Goal: Transaction & Acquisition: Purchase product/service

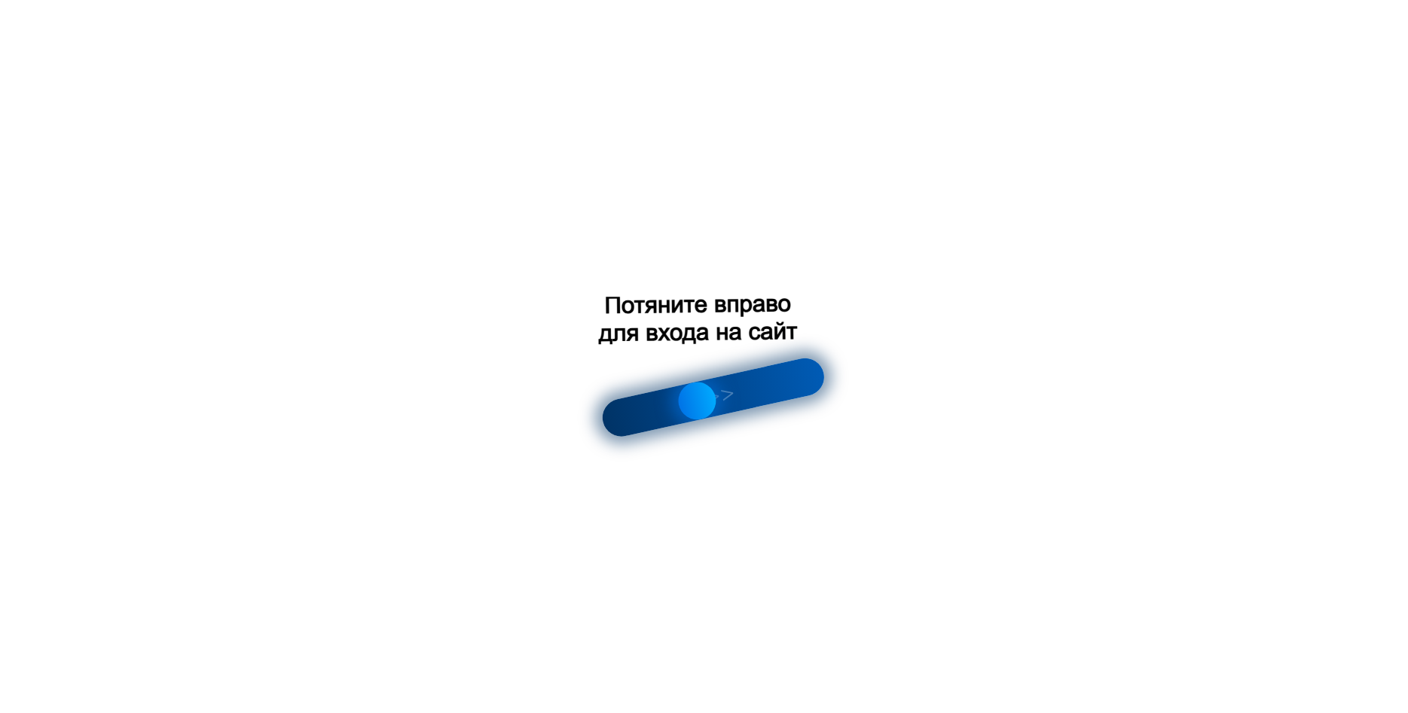
drag, startPoint x: 622, startPoint y: 419, endPoint x: 840, endPoint y: 402, distance: 218.4
click at [830, 397] on div at bounding box center [704, 356] width 1408 height 713
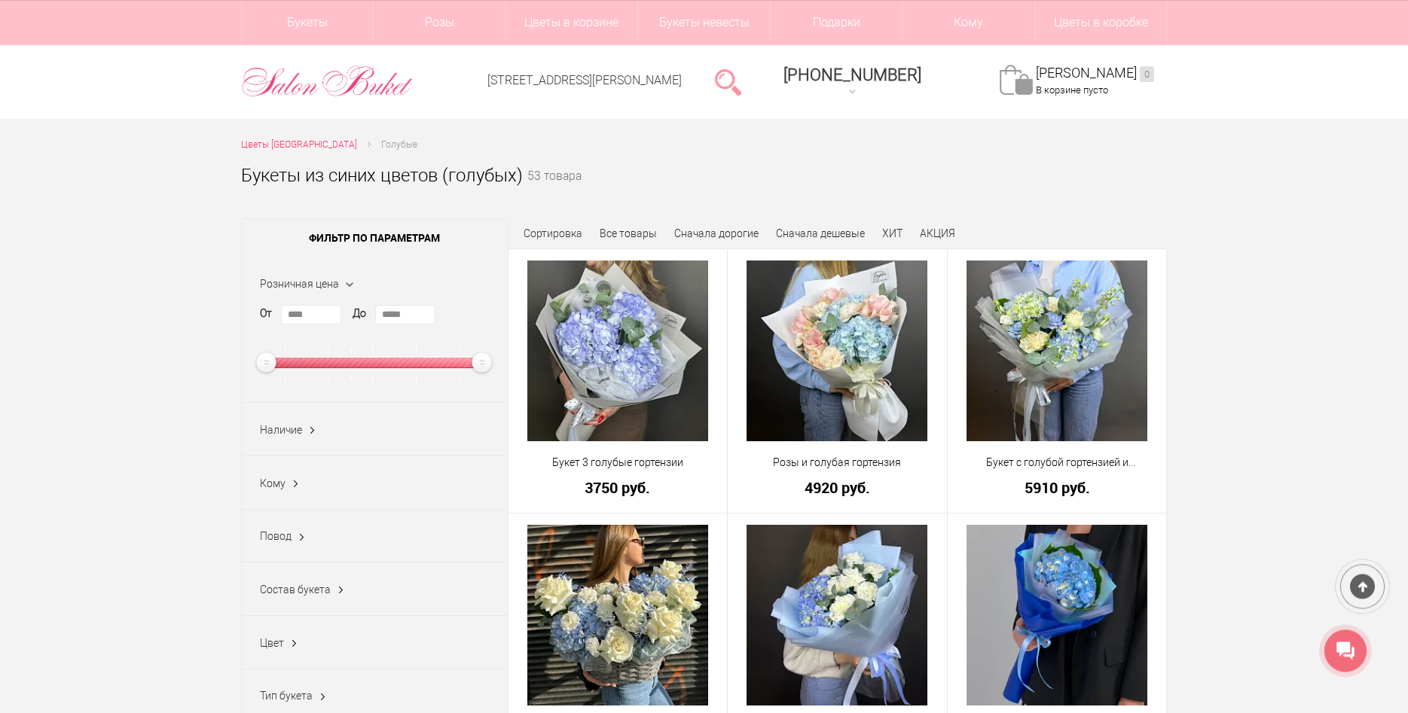
scroll to position [17, 0]
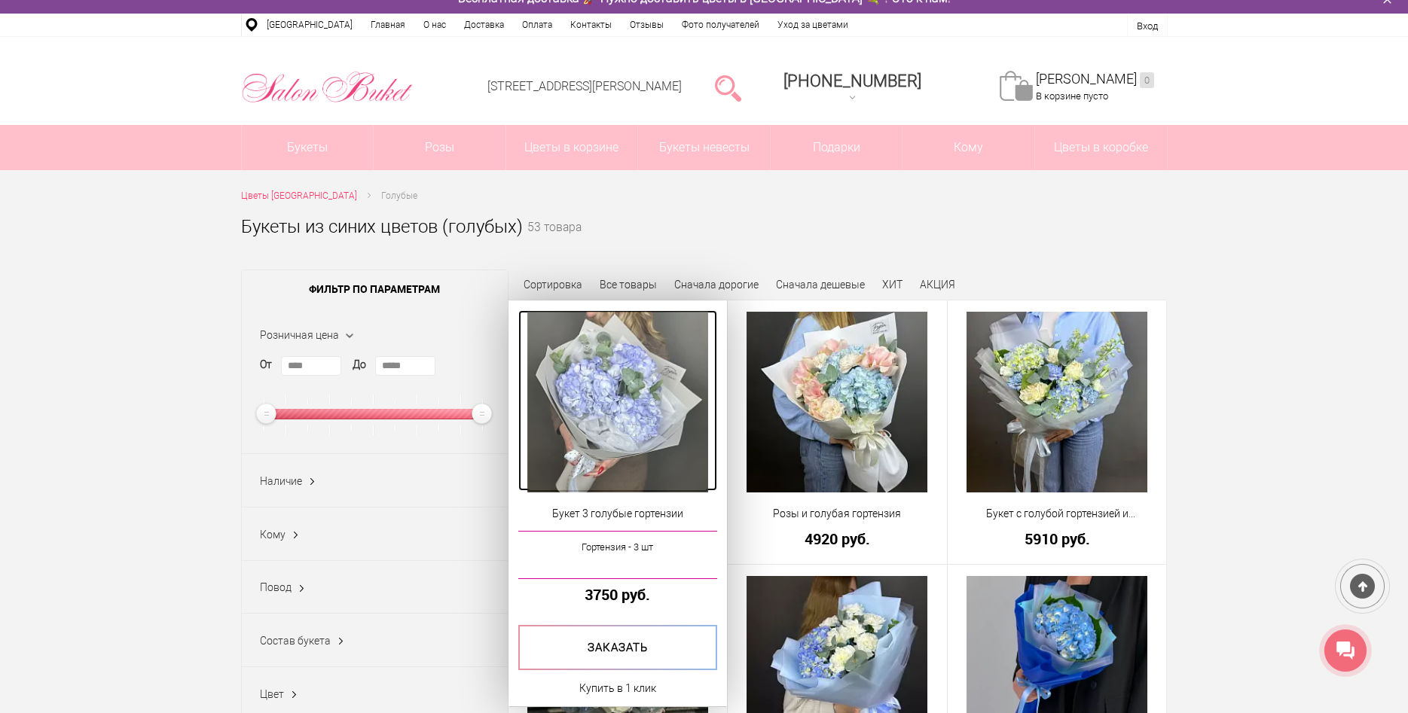
click at [604, 388] on img at bounding box center [617, 402] width 181 height 181
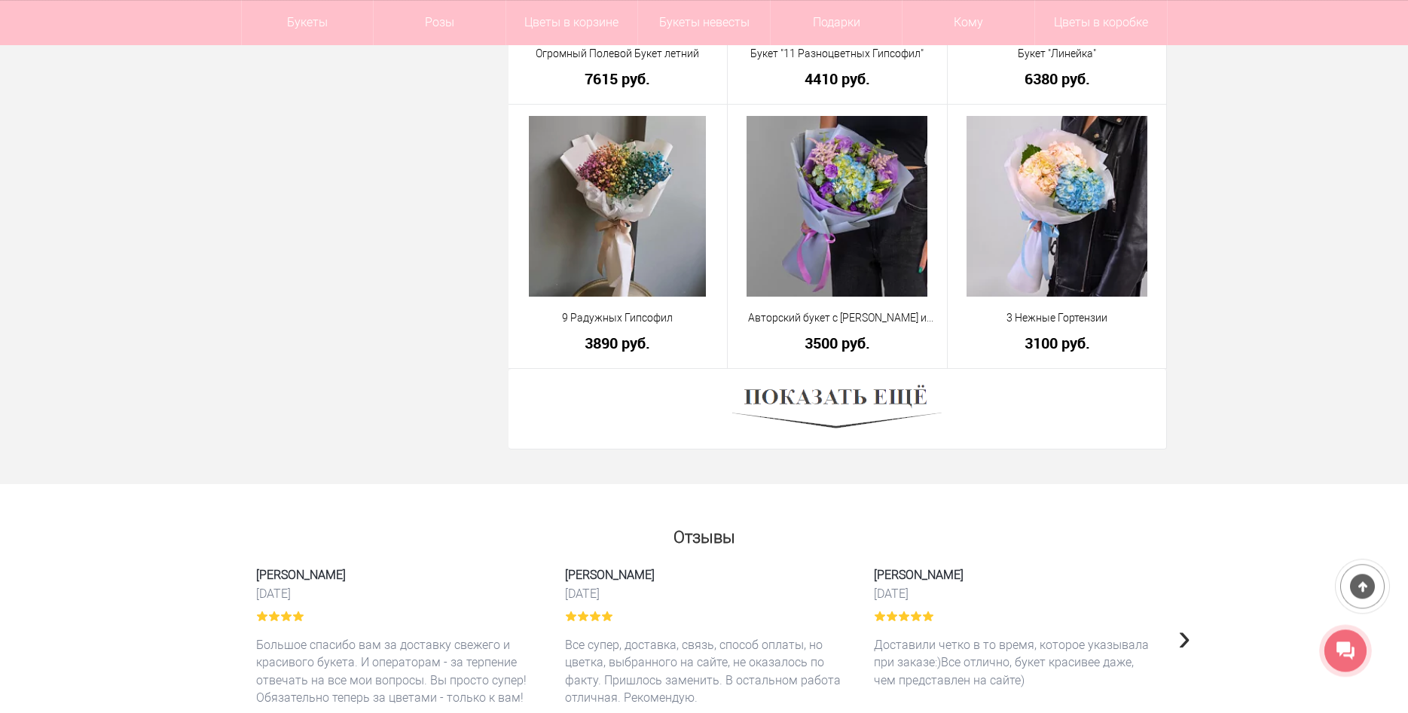
scroll to position [4166, 0]
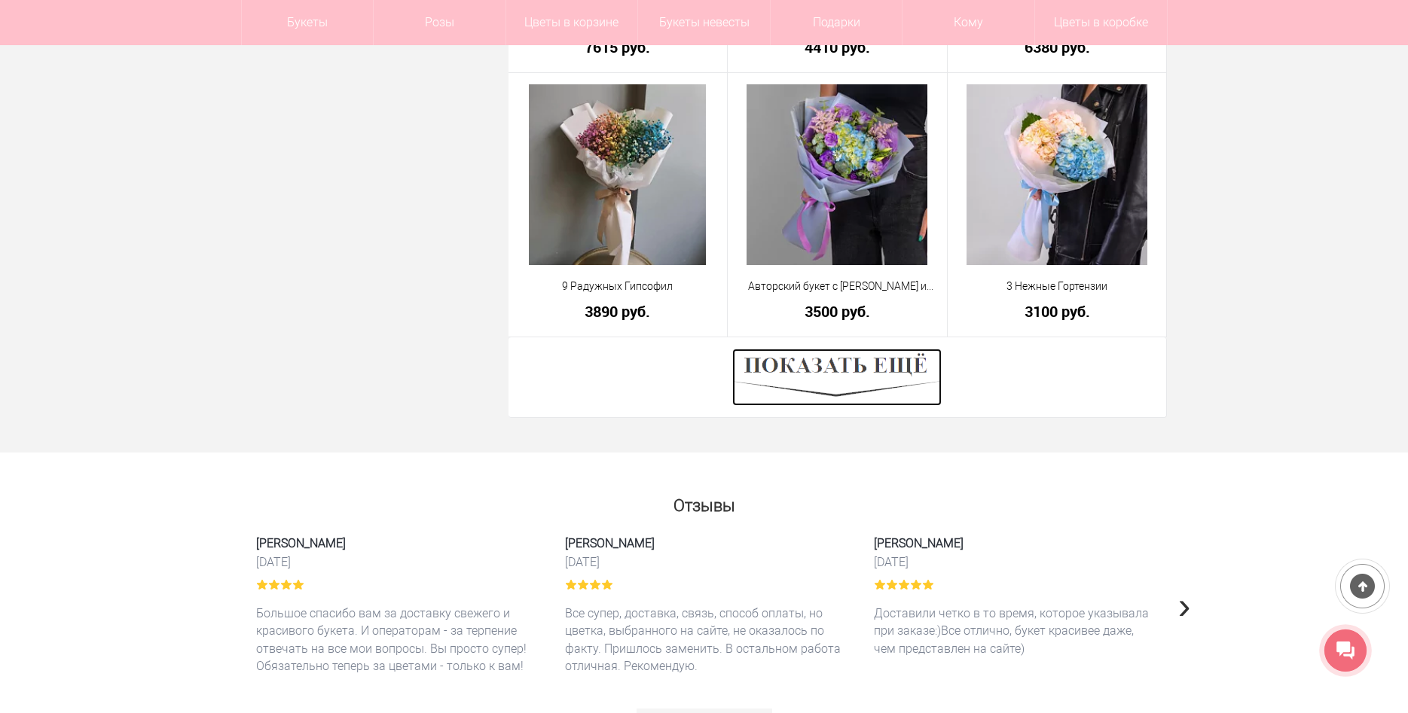
click at [840, 376] on img at bounding box center [836, 377] width 209 height 57
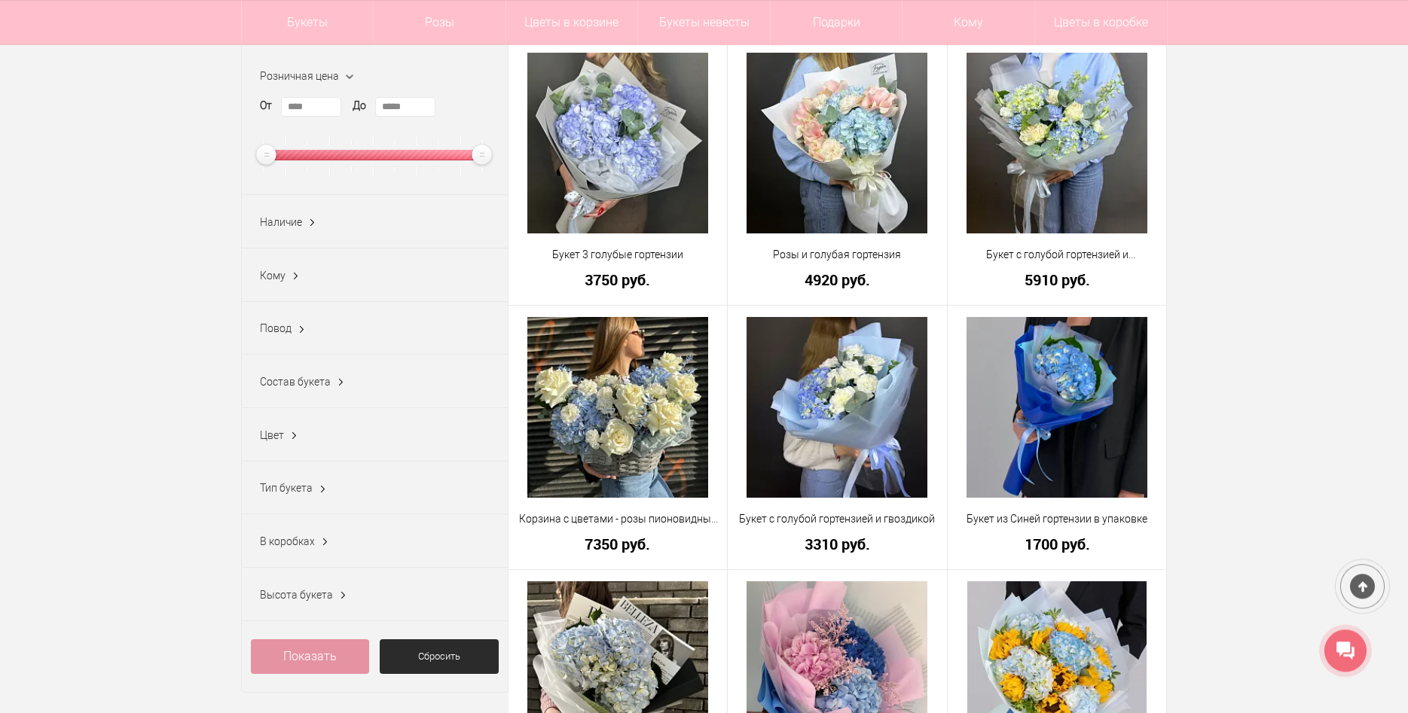
scroll to position [194, 0]
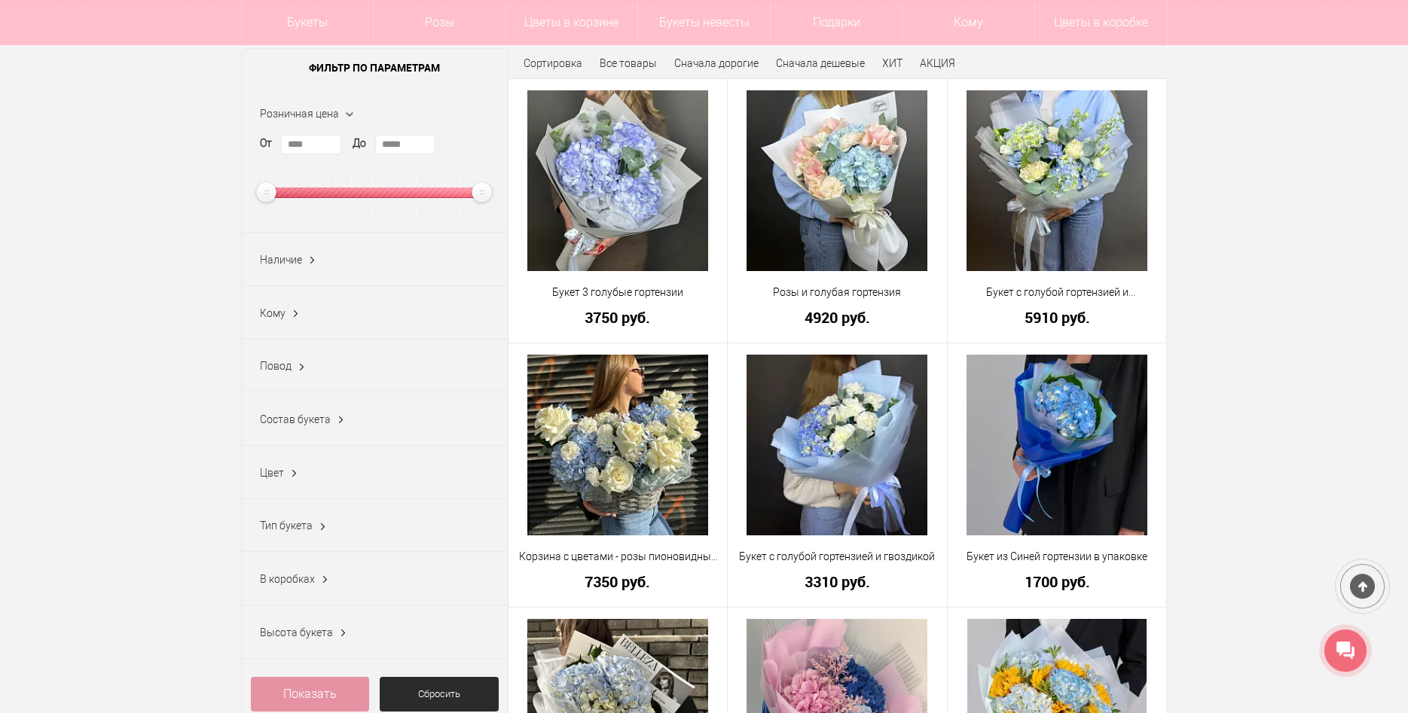
click at [328, 472] on div "Цвет Белый (9) Бирюзовый (1) Голубой (18) Желтый (4) Персиковый (1) Радужный (1…" at bounding box center [375, 472] width 266 height 53
click at [295, 481] on ins at bounding box center [294, 474] width 16 height 20
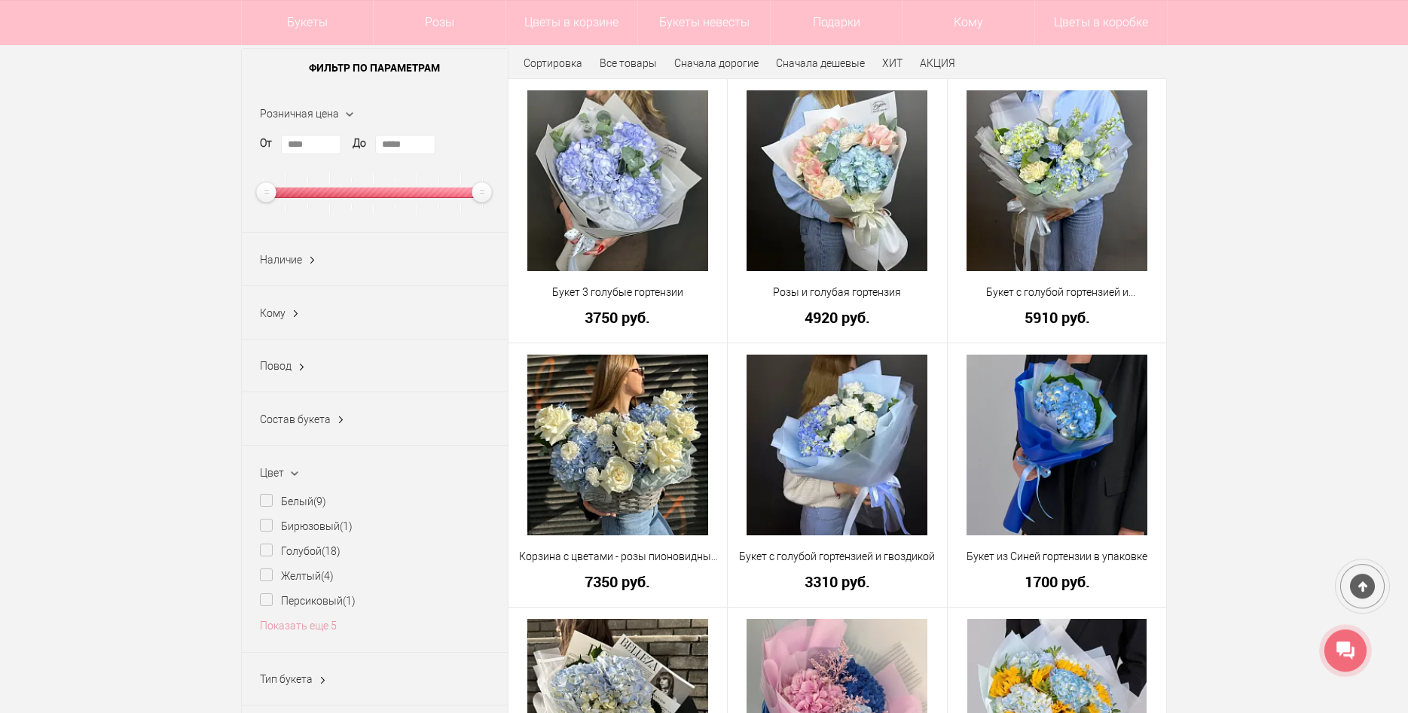
click at [295, 481] on ins at bounding box center [294, 474] width 20 height 16
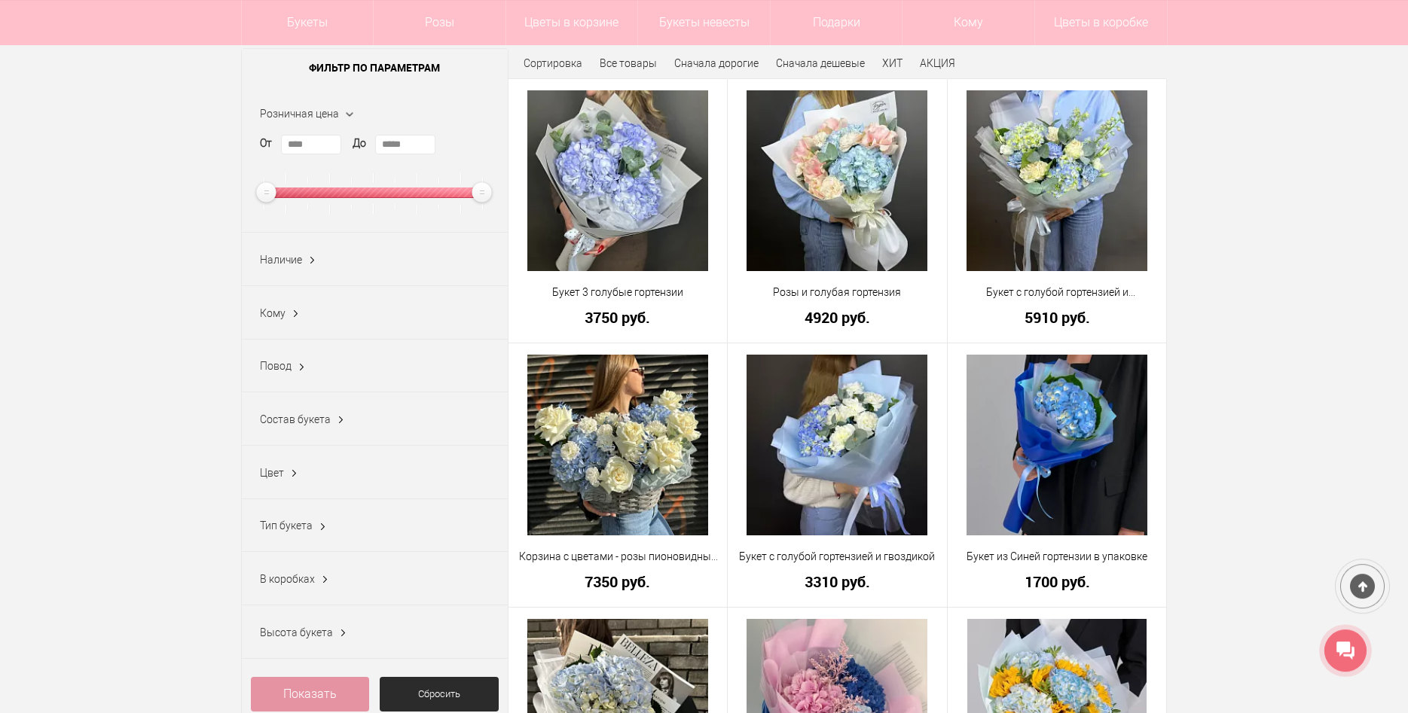
click at [324, 536] on ins at bounding box center [323, 528] width 16 height 20
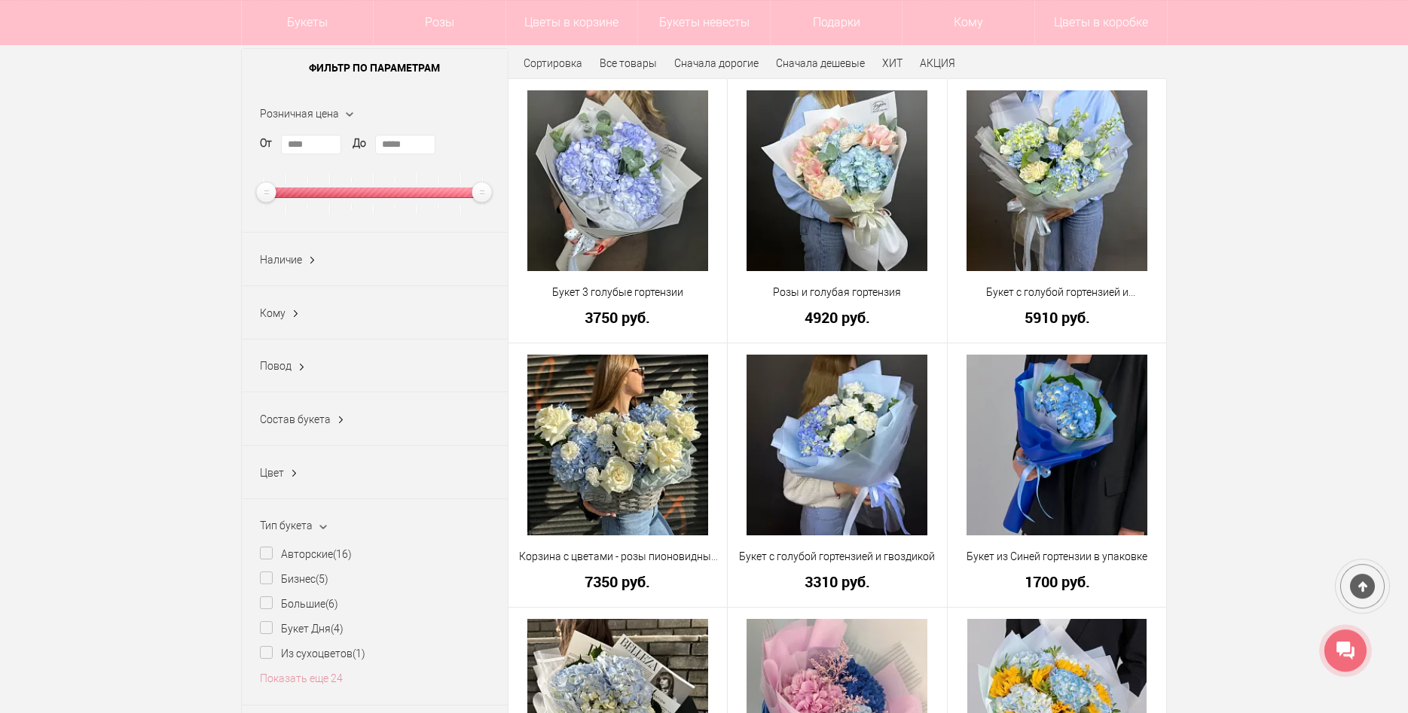
click at [324, 535] on ins at bounding box center [323, 527] width 20 height 16
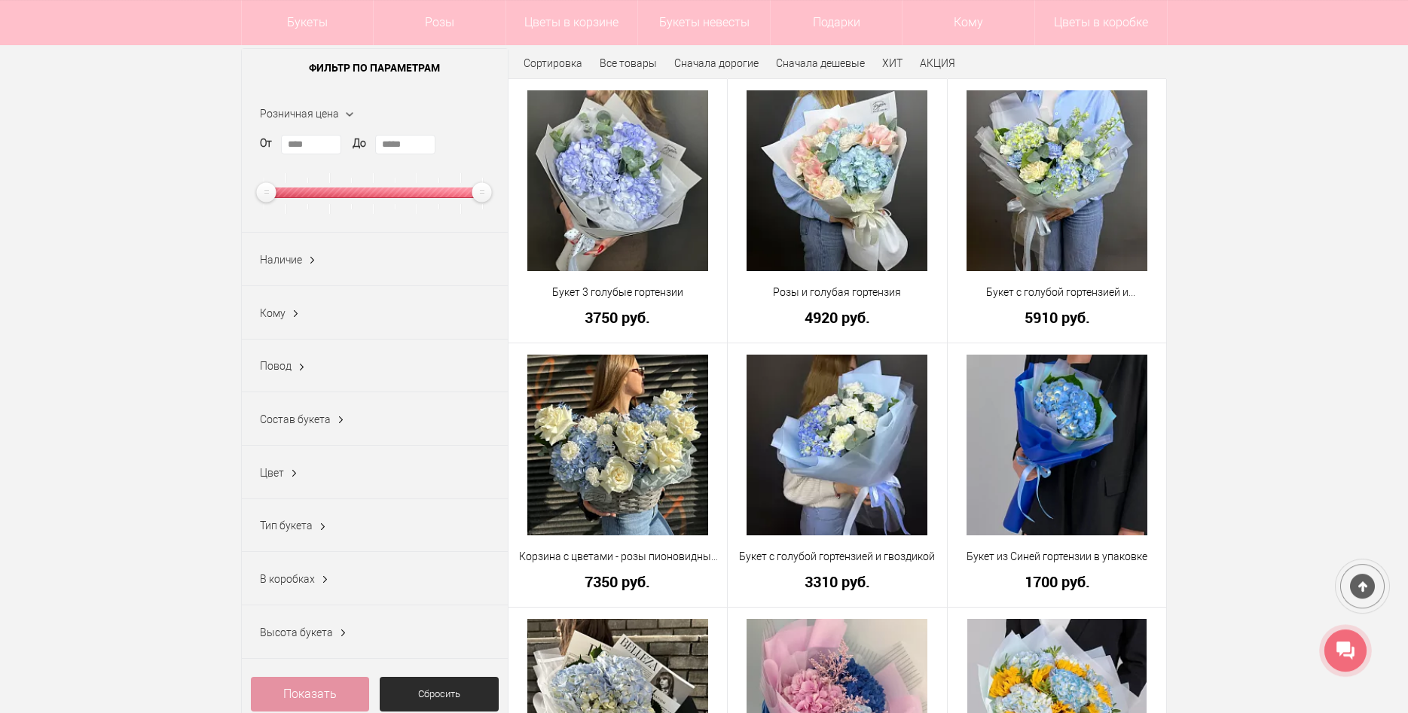
click at [322, 584] on ins at bounding box center [325, 580] width 16 height 20
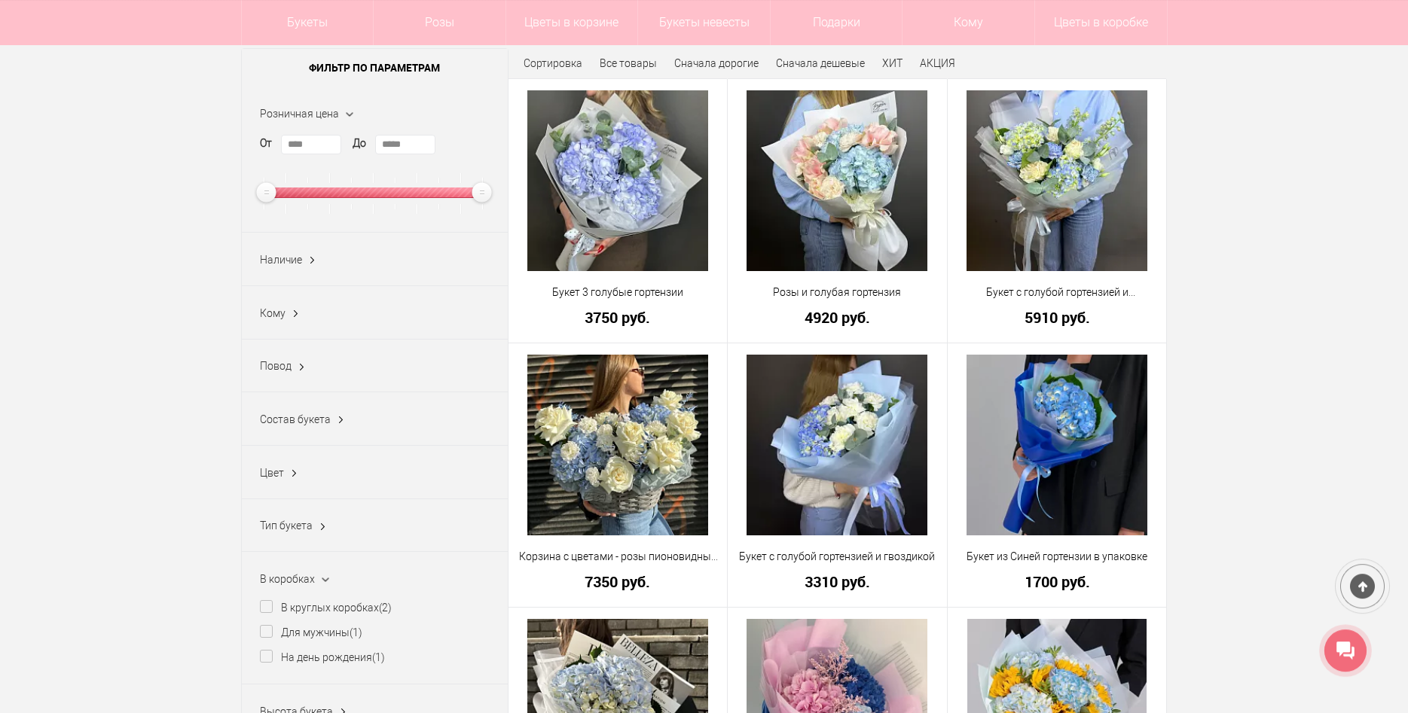
click at [322, 584] on ins at bounding box center [325, 581] width 20 height 16
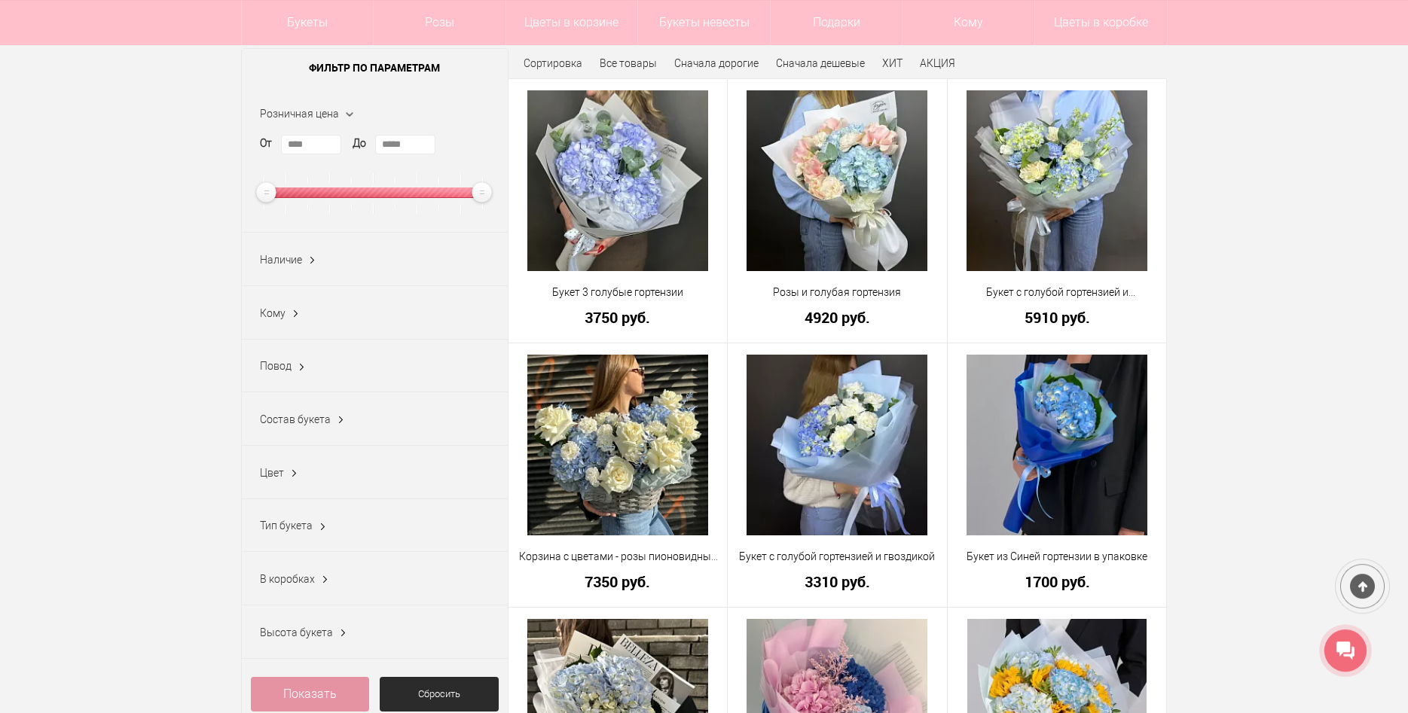
click at [298, 532] on span "Тип букета" at bounding box center [286, 526] width 53 height 12
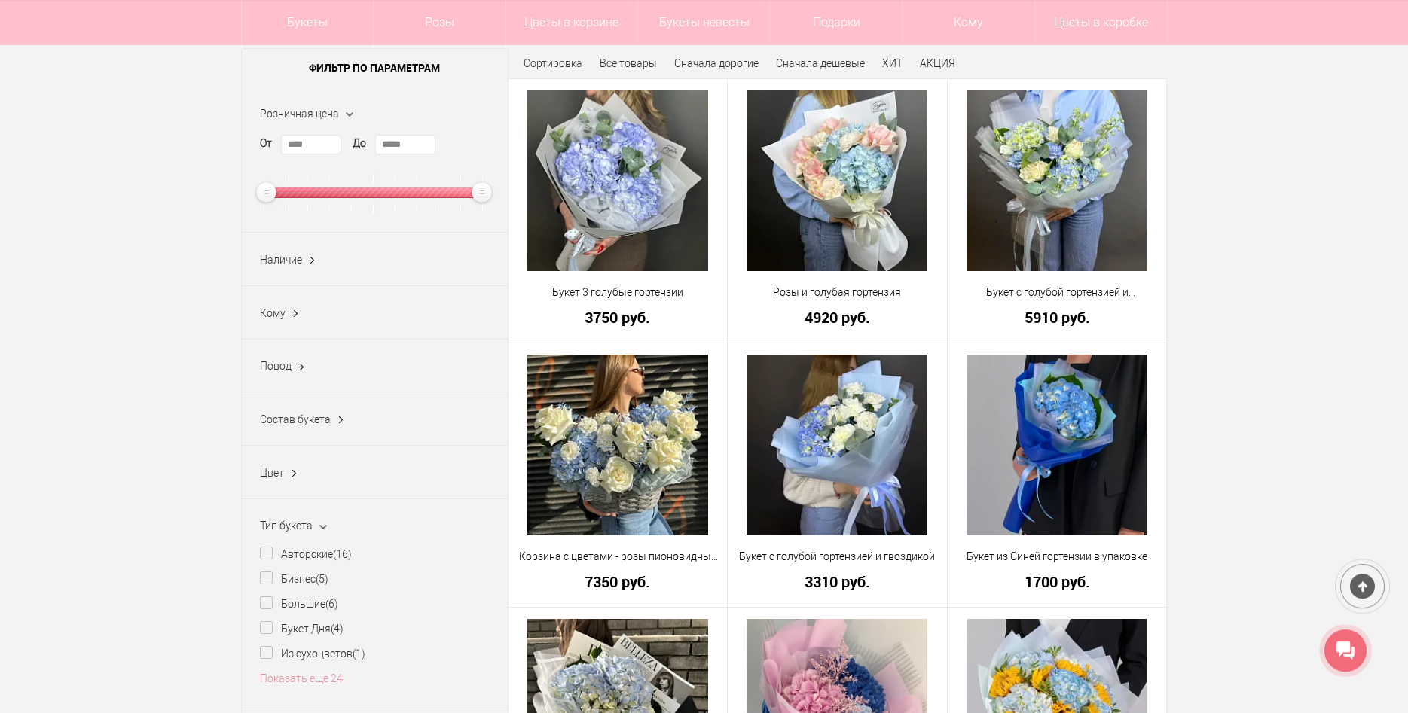
click at [298, 532] on span "Тип букета" at bounding box center [286, 526] width 53 height 12
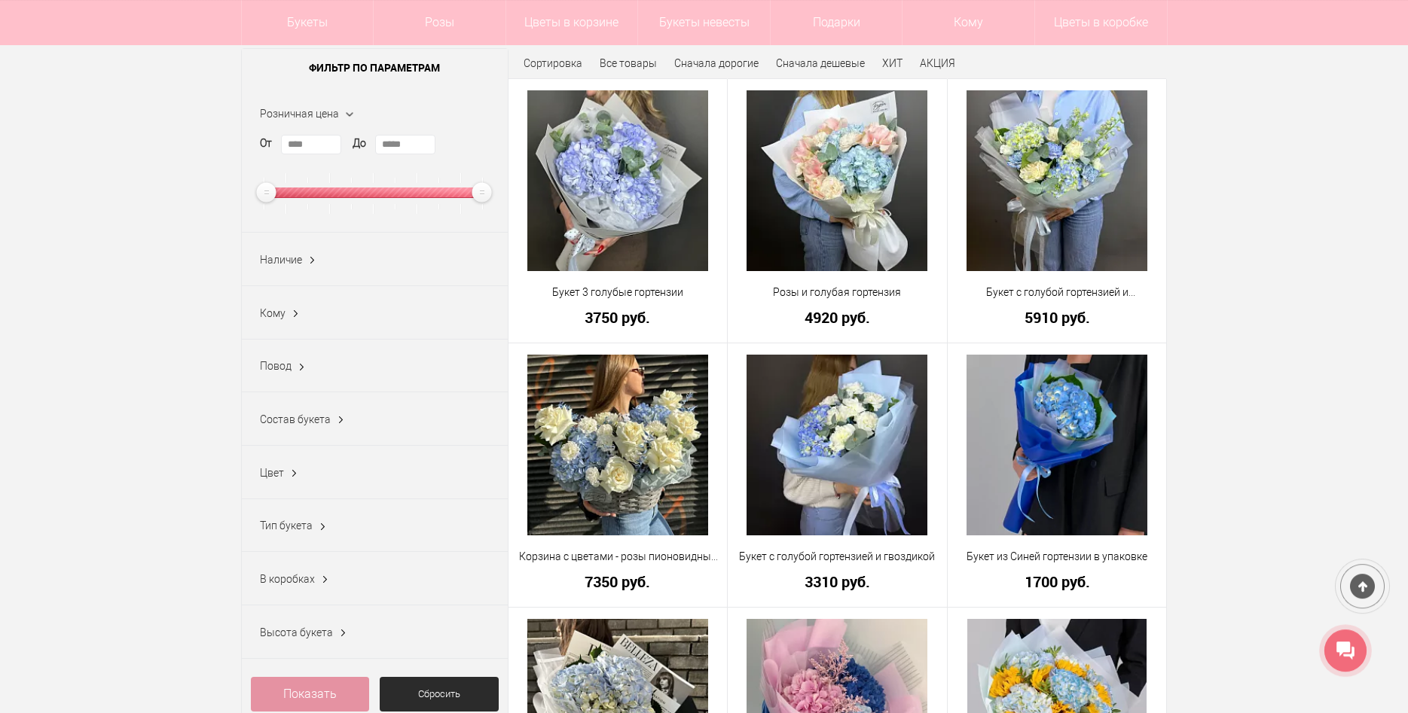
click at [291, 472] on ins at bounding box center [294, 474] width 16 height 20
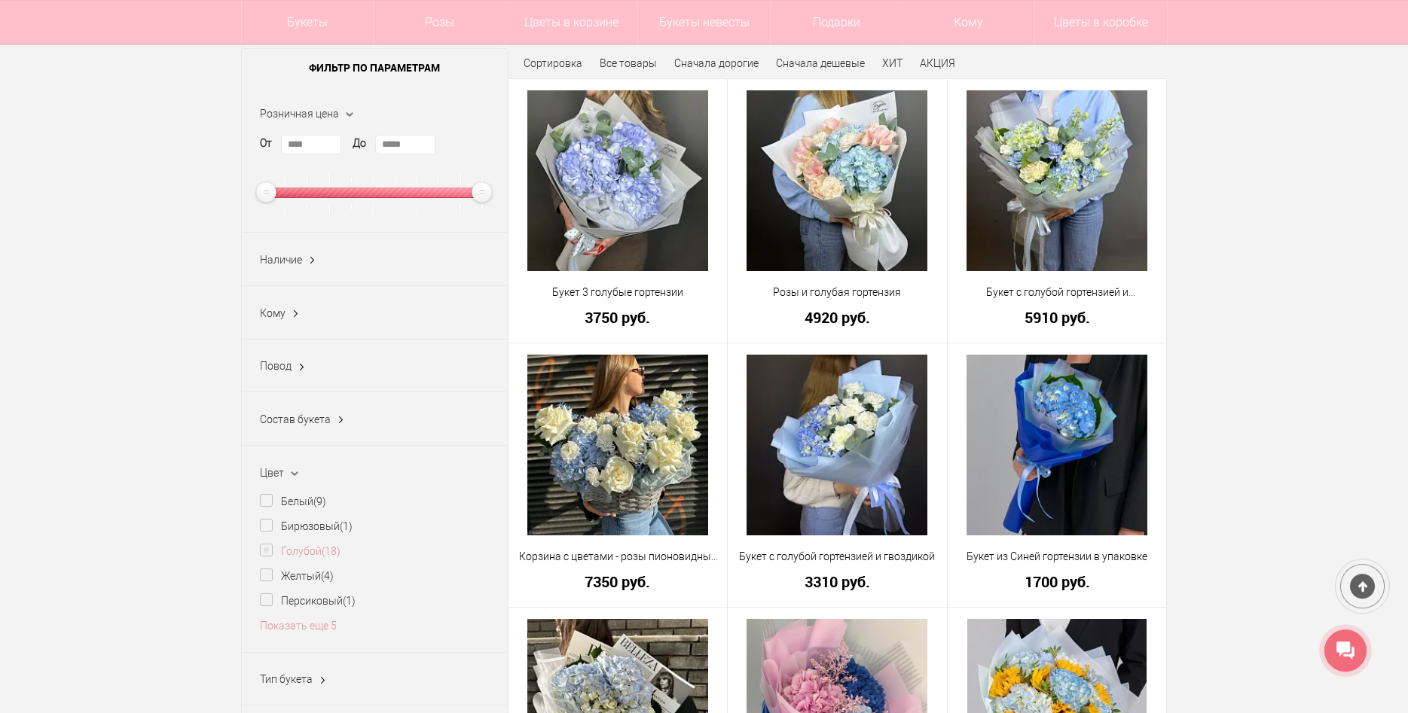
click at [295, 556] on label "Голубой (18)" at bounding box center [300, 552] width 81 height 16
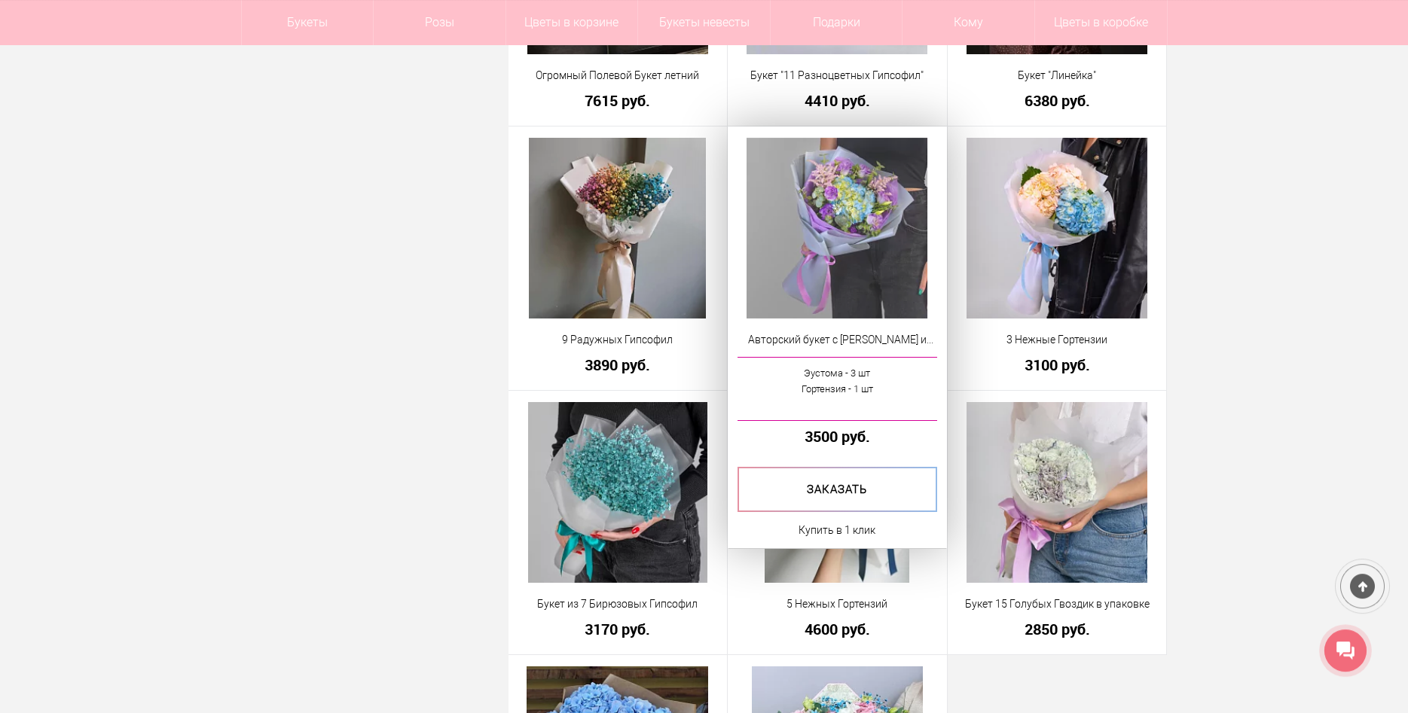
scroll to position [4420, 0]
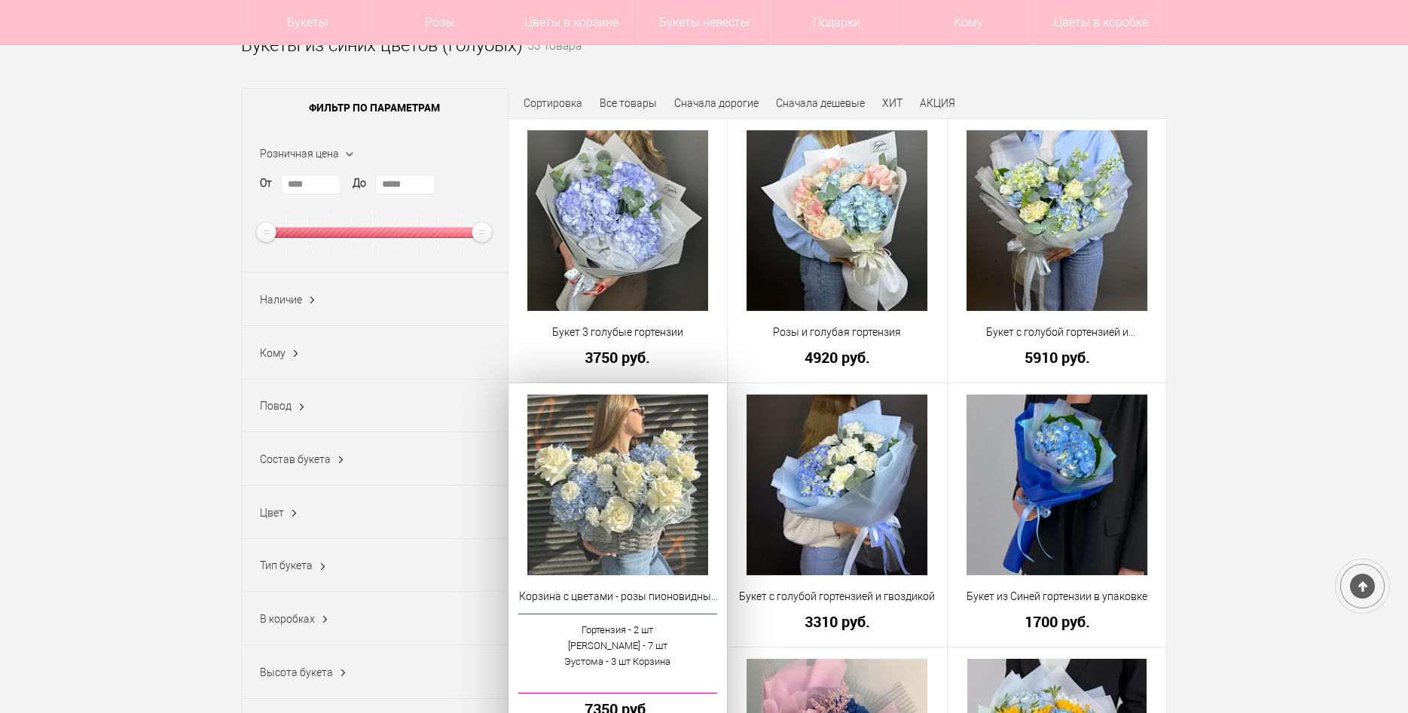
scroll to position [154, 0]
